Goal: Navigation & Orientation: Find specific page/section

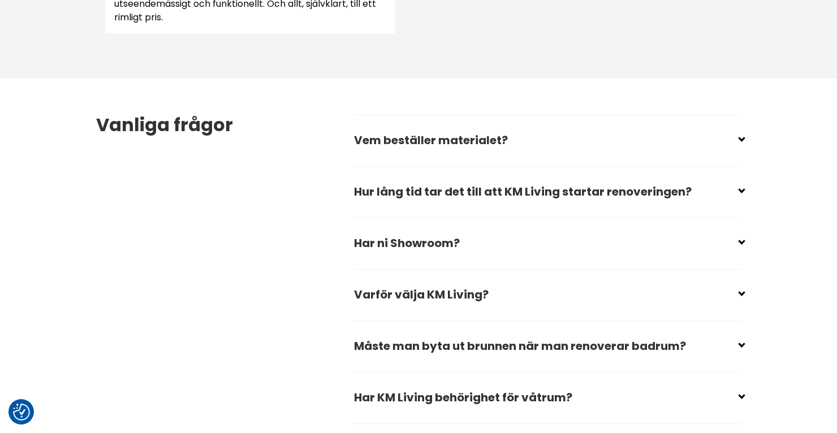
scroll to position [1584, 0]
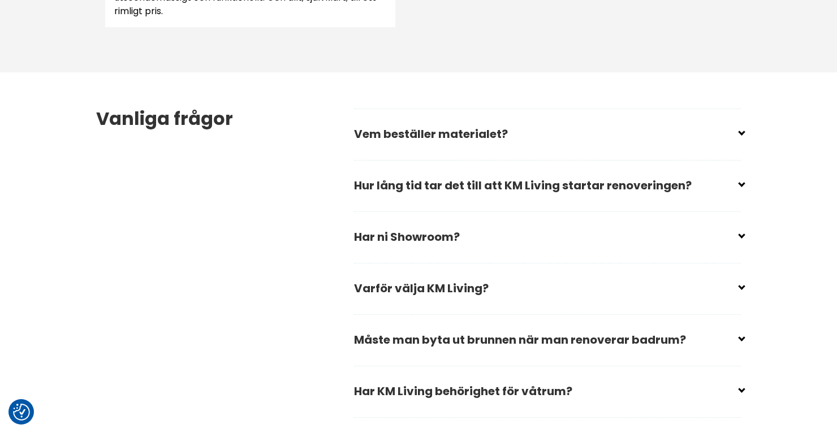
click at [742, 233] on input "checkbox" at bounding box center [549, 232] width 387 height 17
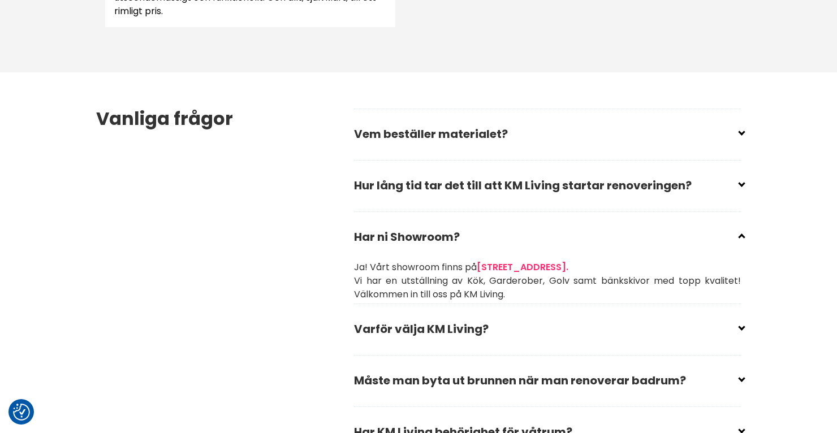
click at [742, 234] on input "checkbox" at bounding box center [549, 232] width 387 height 17
checkbox input "true"
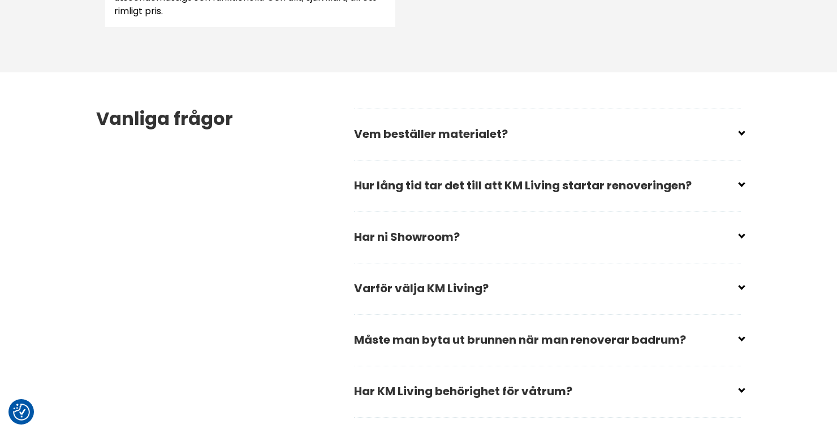
click at [741, 389] on input "checkbox" at bounding box center [549, 386] width 387 height 17
checkbox input "false"
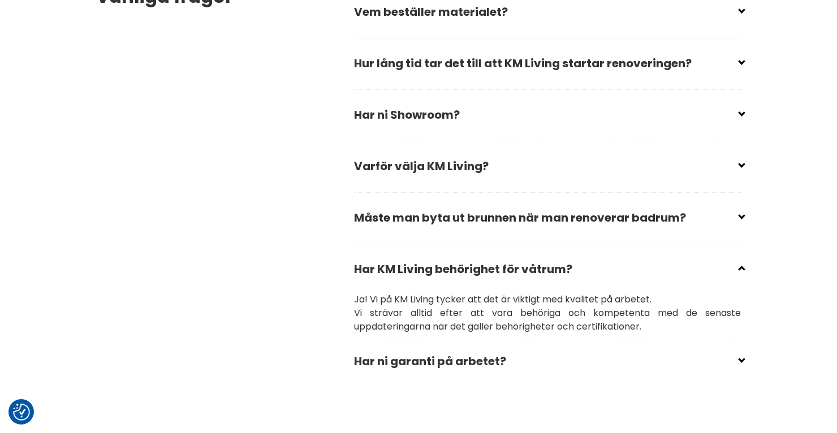
scroll to position [1708, 0]
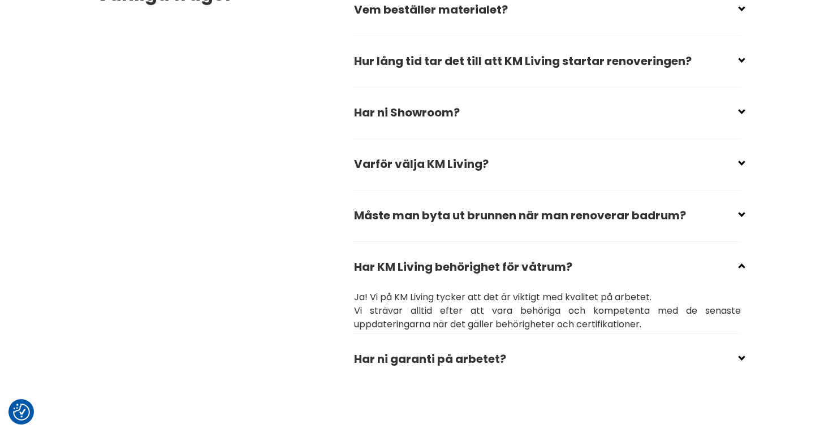
click at [741, 354] on input "checkbox" at bounding box center [549, 354] width 387 height 17
checkbox input "false"
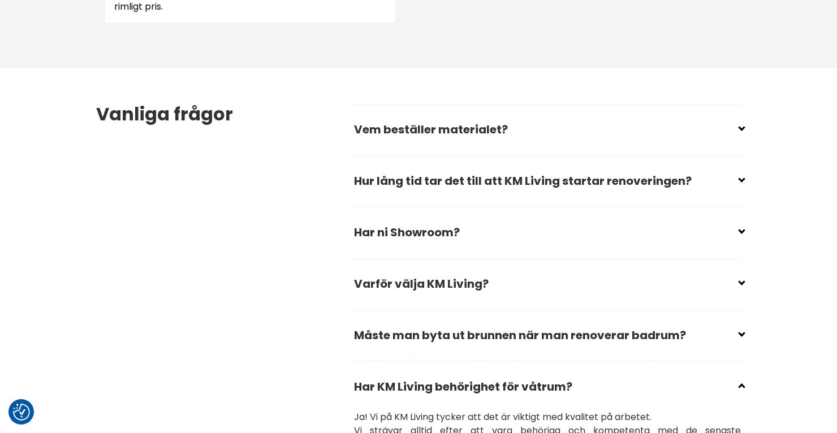
scroll to position [1573, 0]
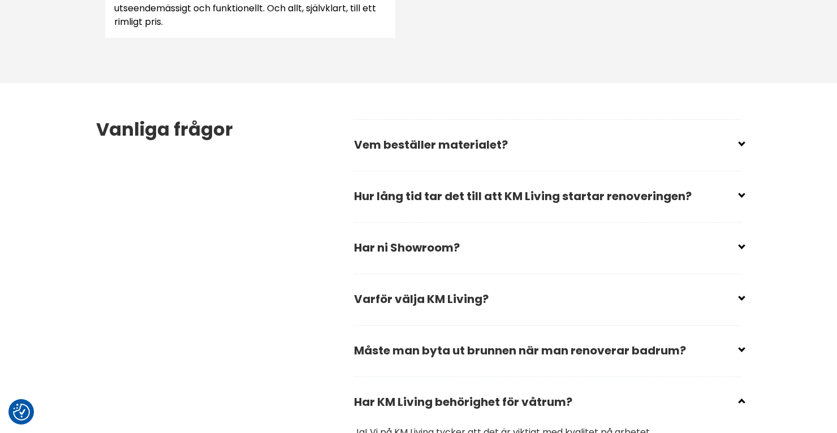
click at [741, 141] on input "checkbox" at bounding box center [549, 140] width 387 height 17
checkbox input "false"
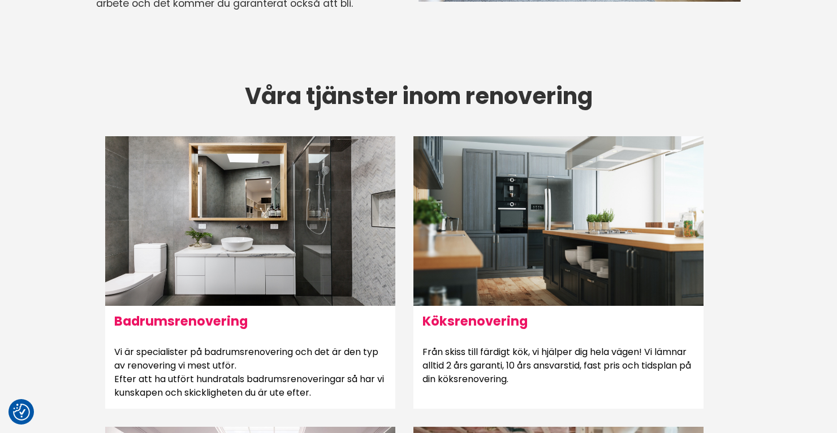
scroll to position [563, 0]
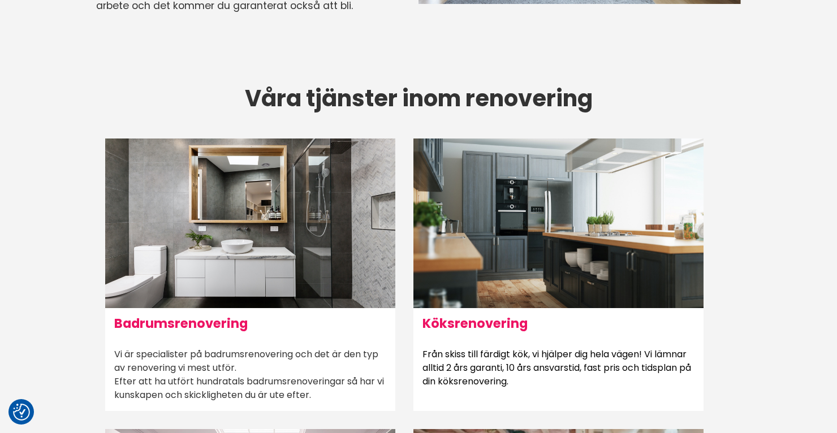
click at [226, 285] on div at bounding box center [250, 224] width 290 height 170
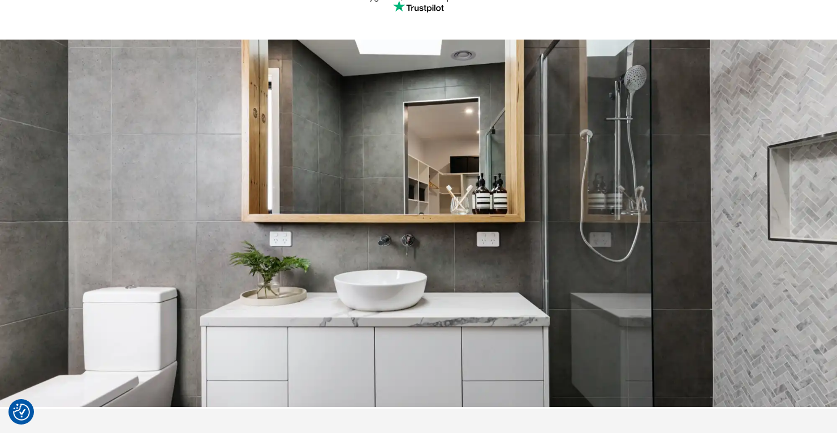
scroll to position [524, 0]
